Goal: Check status

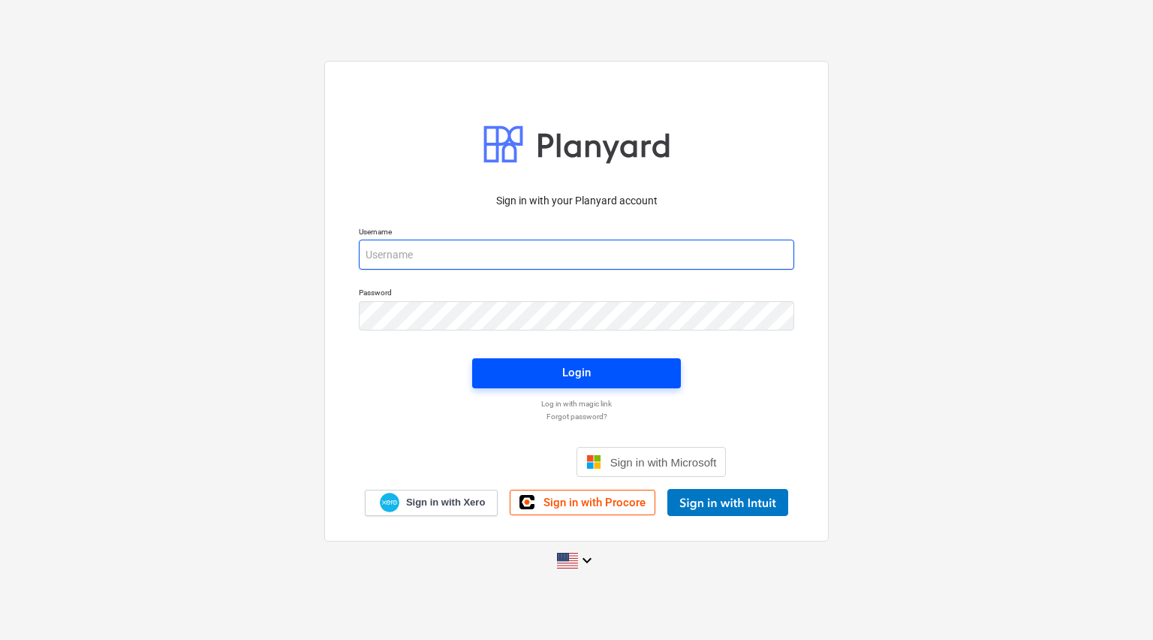
type input "[PERSON_NAME][EMAIL_ADDRESS][PERSON_NAME][DOMAIN_NAME]"
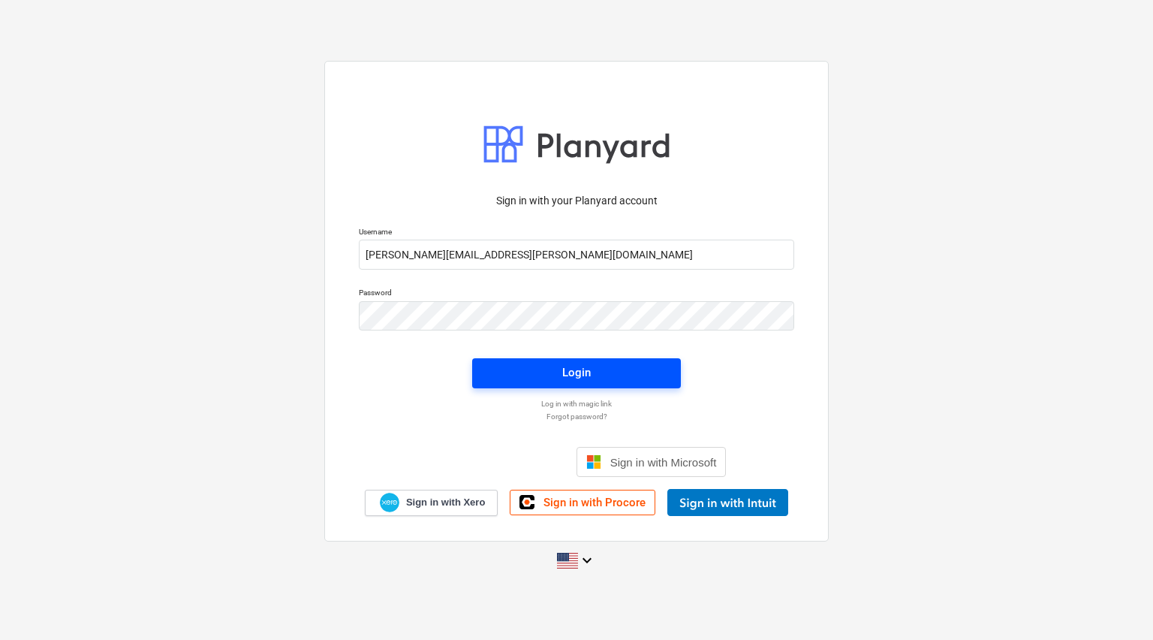
click at [536, 375] on span "Login" at bounding box center [576, 373] width 173 height 20
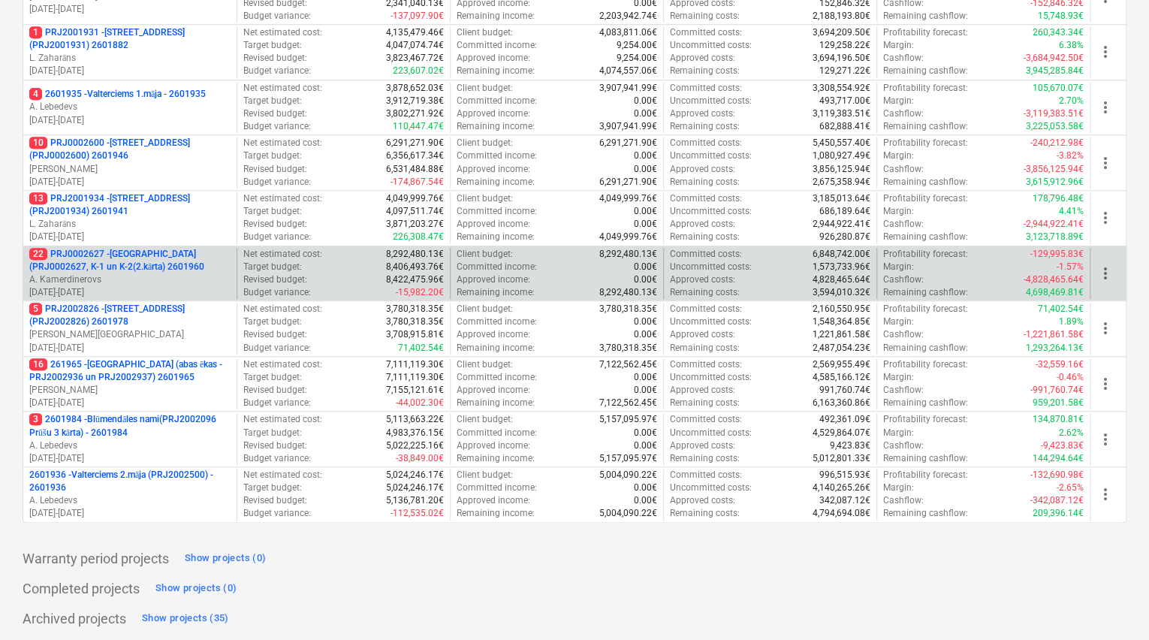
scroll to position [504, 0]
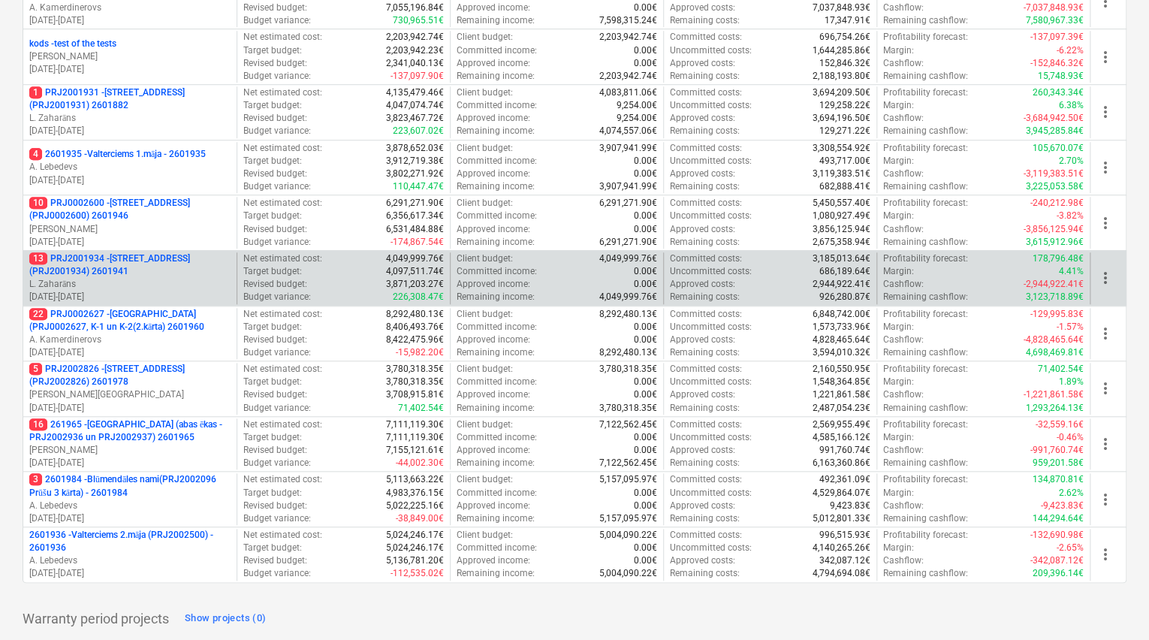
click at [80, 255] on p "13 PRJ2001934 - [STREET_ADDRESS] (PRJ2001934) 2601941" at bounding box center [129, 265] width 201 height 26
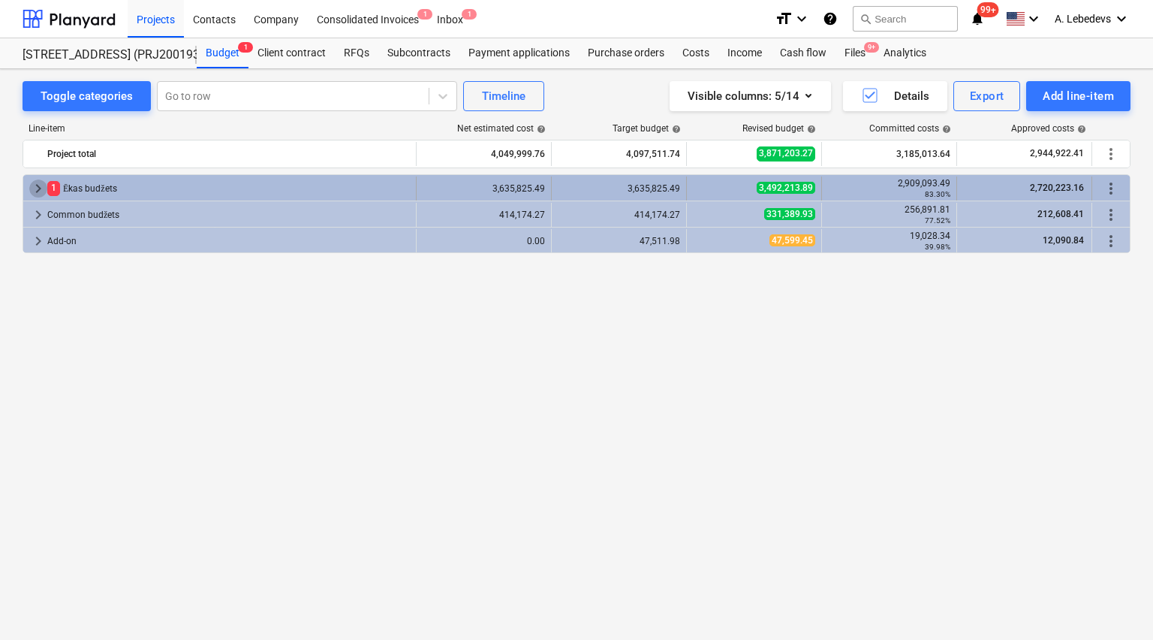
click at [33, 187] on span "keyboard_arrow_right" at bounding box center [38, 188] width 18 height 18
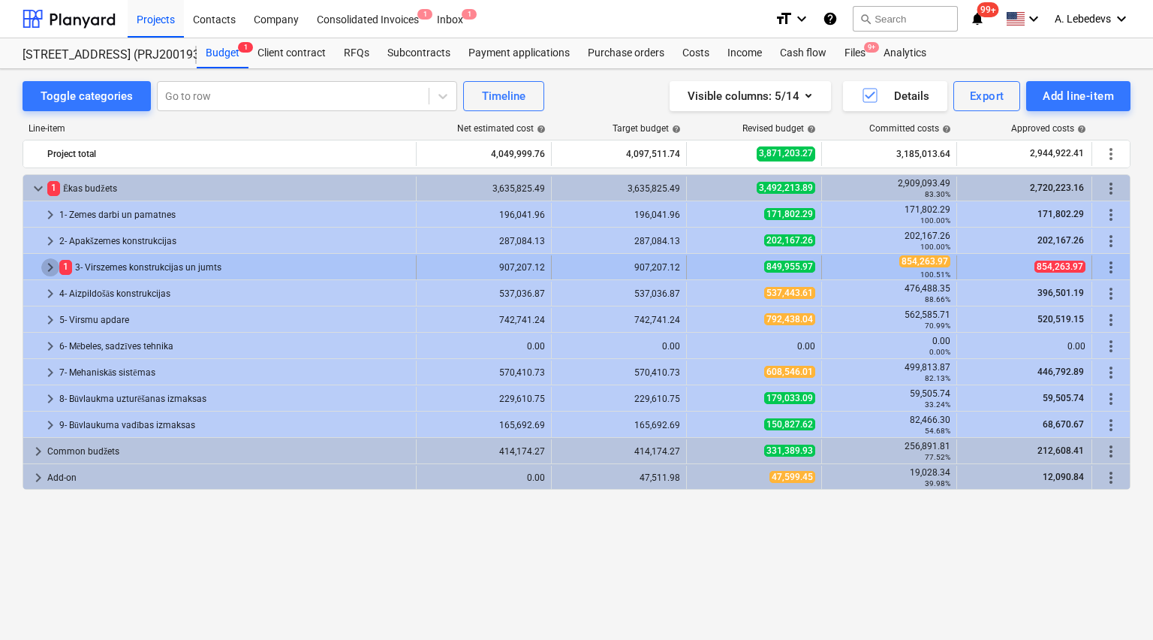
click at [50, 264] on span "keyboard_arrow_right" at bounding box center [50, 267] width 18 height 18
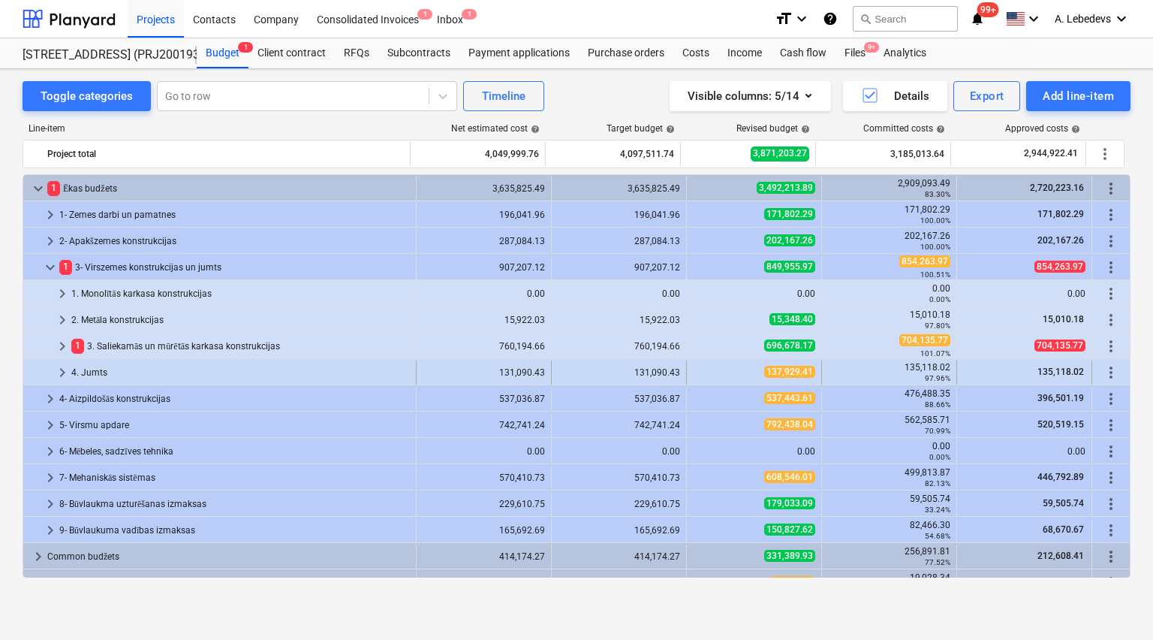
click at [60, 369] on span "keyboard_arrow_right" at bounding box center [62, 372] width 18 height 18
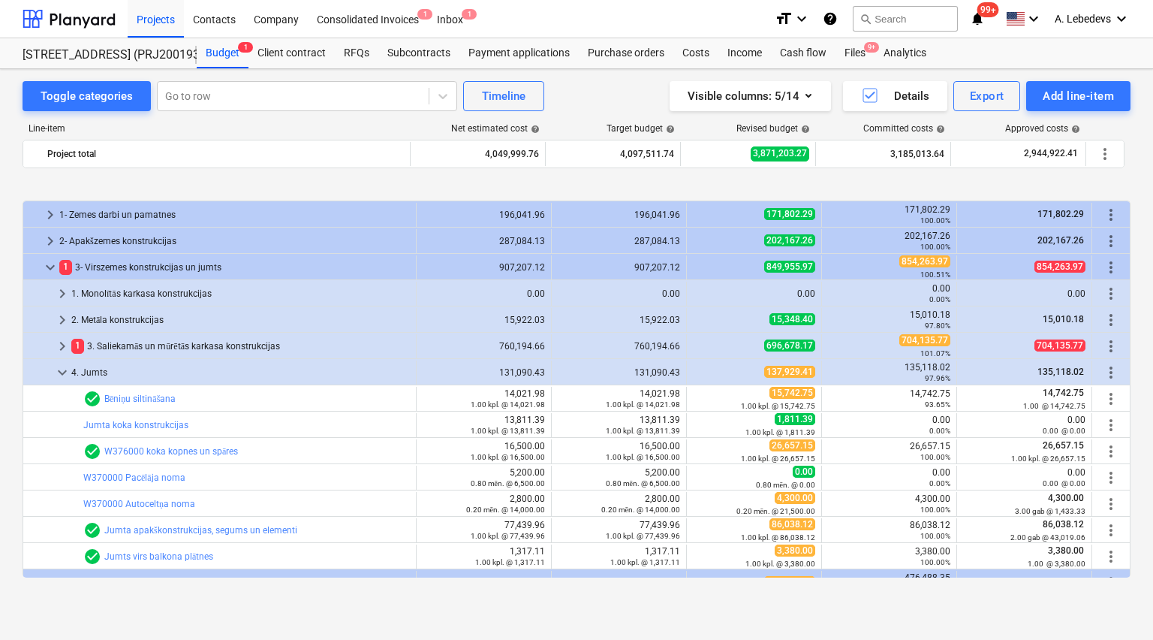
scroll to position [60, 0]
